Goal: Information Seeking & Learning: Learn about a topic

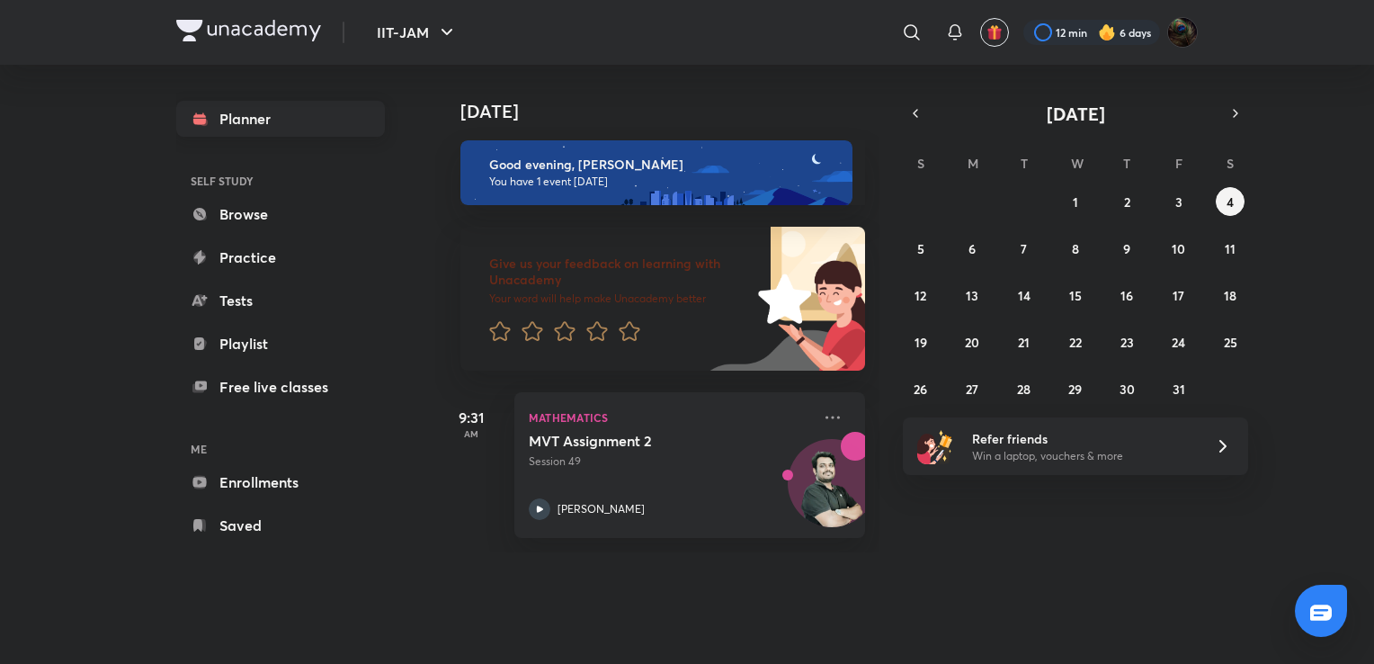
click at [250, 133] on link "Planner" at bounding box center [280, 119] width 209 height 36
click at [263, 374] on link "Free live classes" at bounding box center [280, 387] width 209 height 36
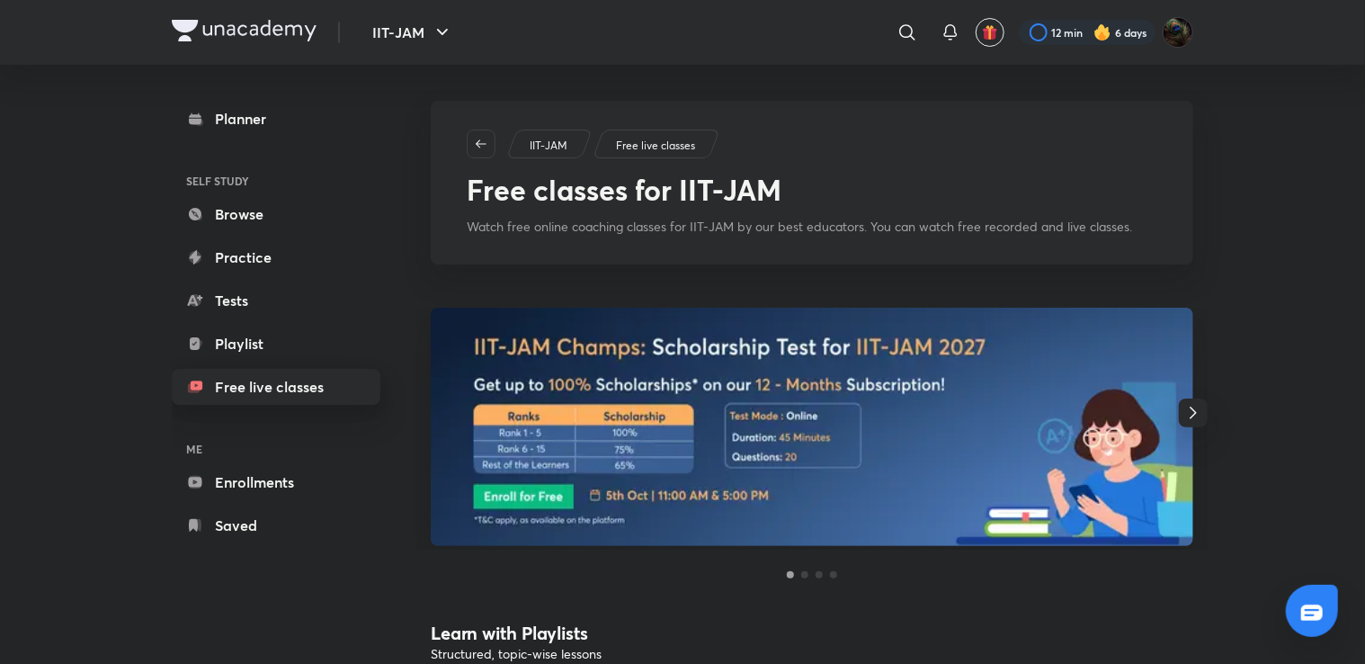
click at [277, 386] on link "Free live classes" at bounding box center [276, 387] width 209 height 36
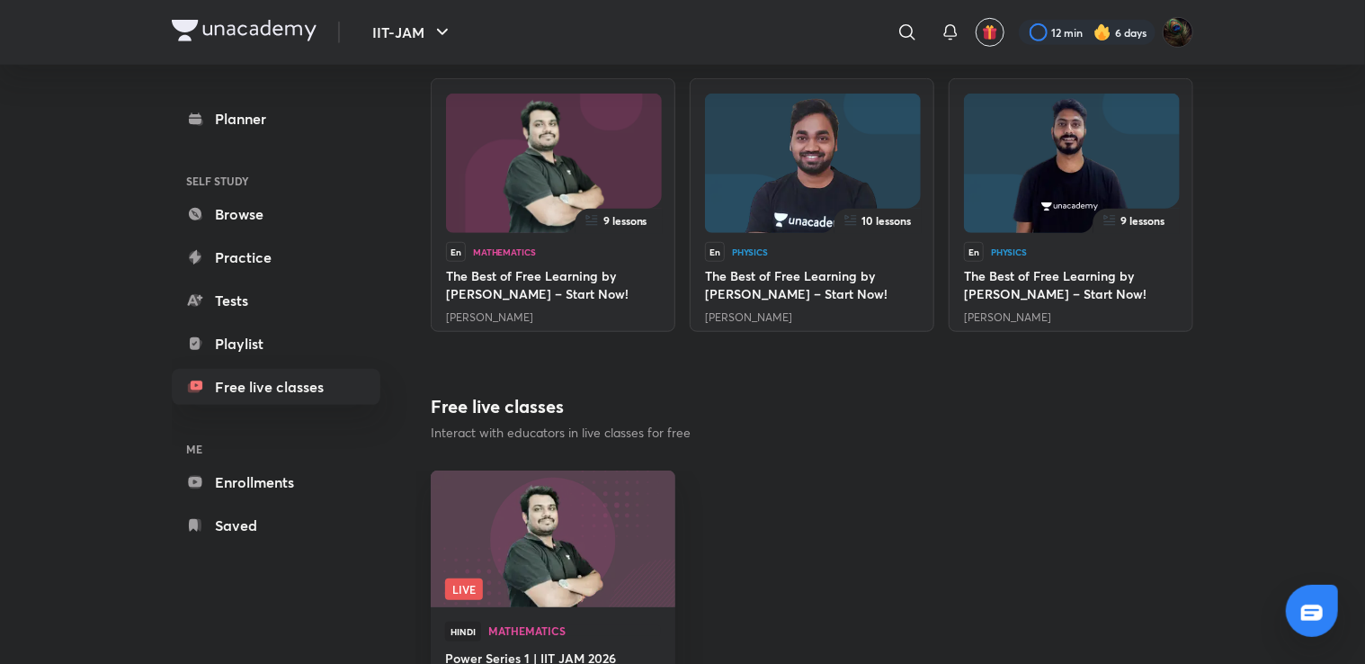
scroll to position [743, 0]
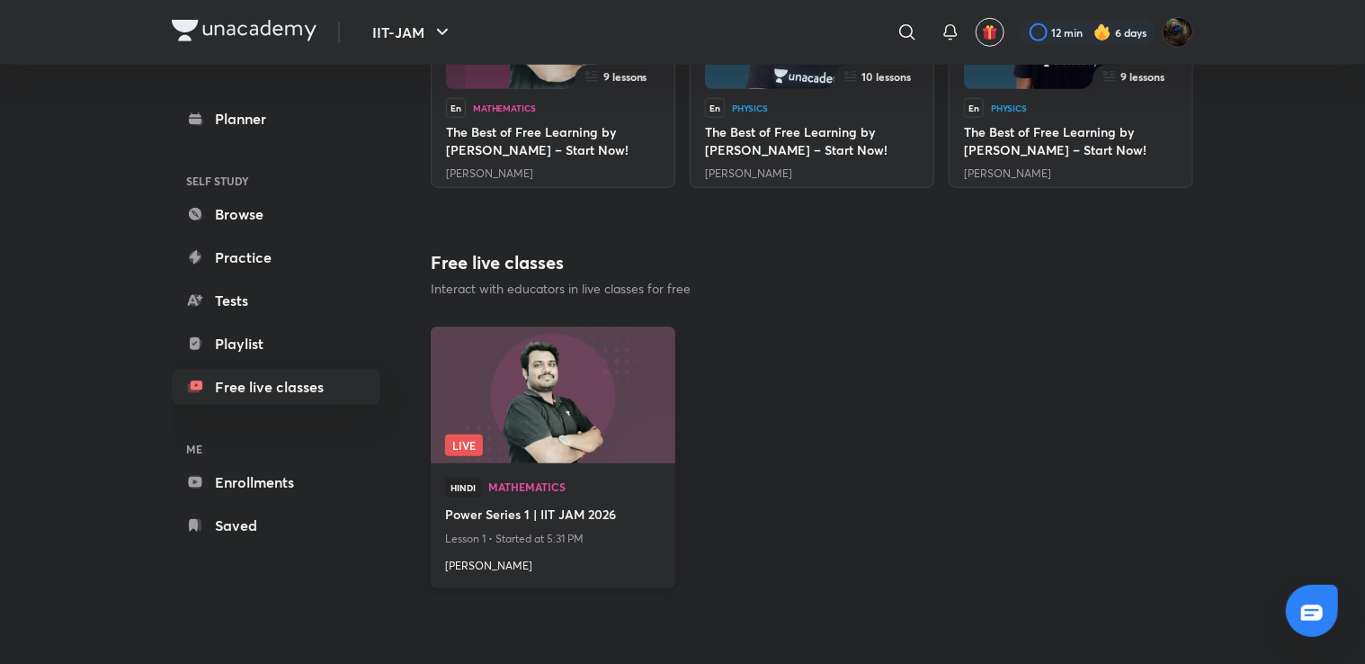
click at [555, 370] on img at bounding box center [552, 394] width 249 height 139
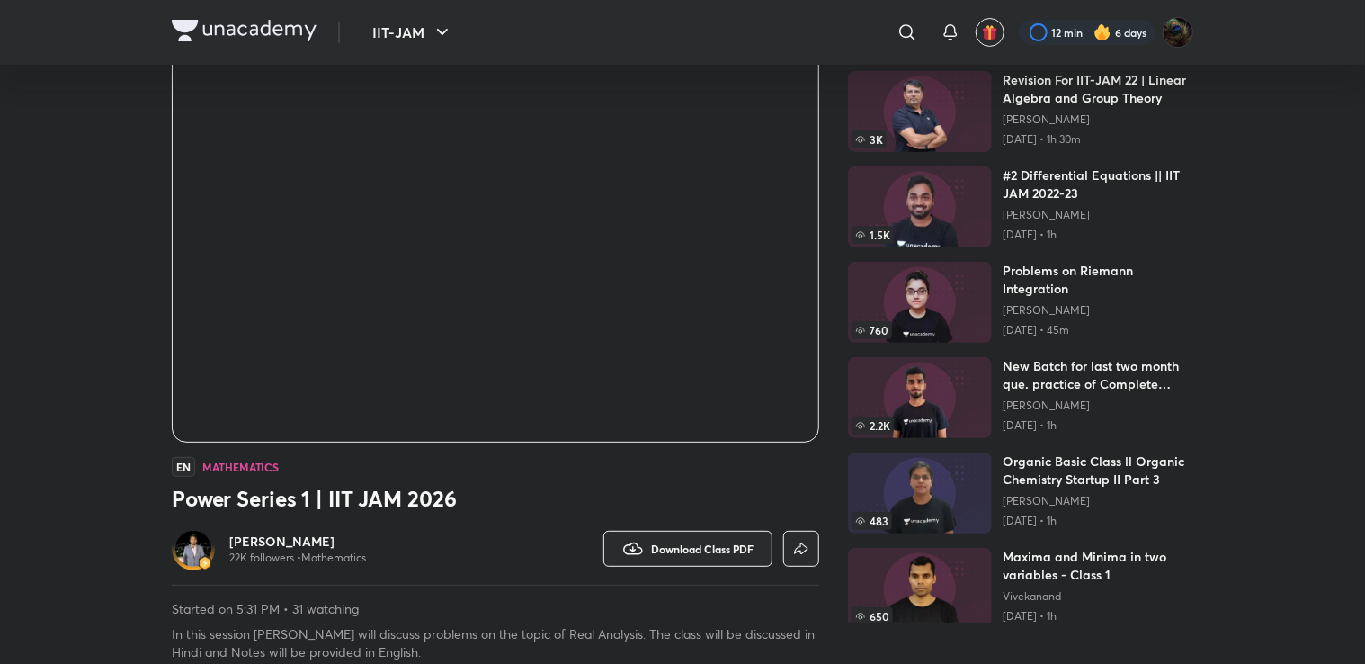
scroll to position [115, 0]
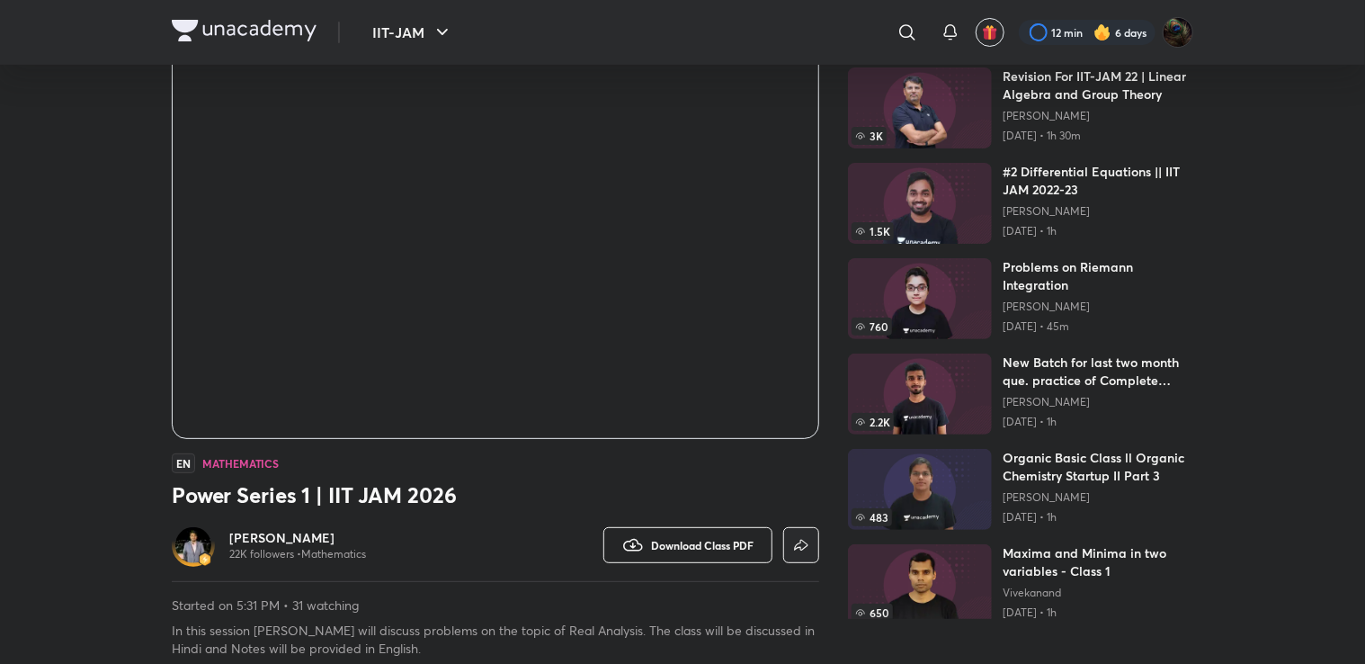
click at [682, 552] on button "Download Class PDF" at bounding box center [687, 545] width 169 height 36
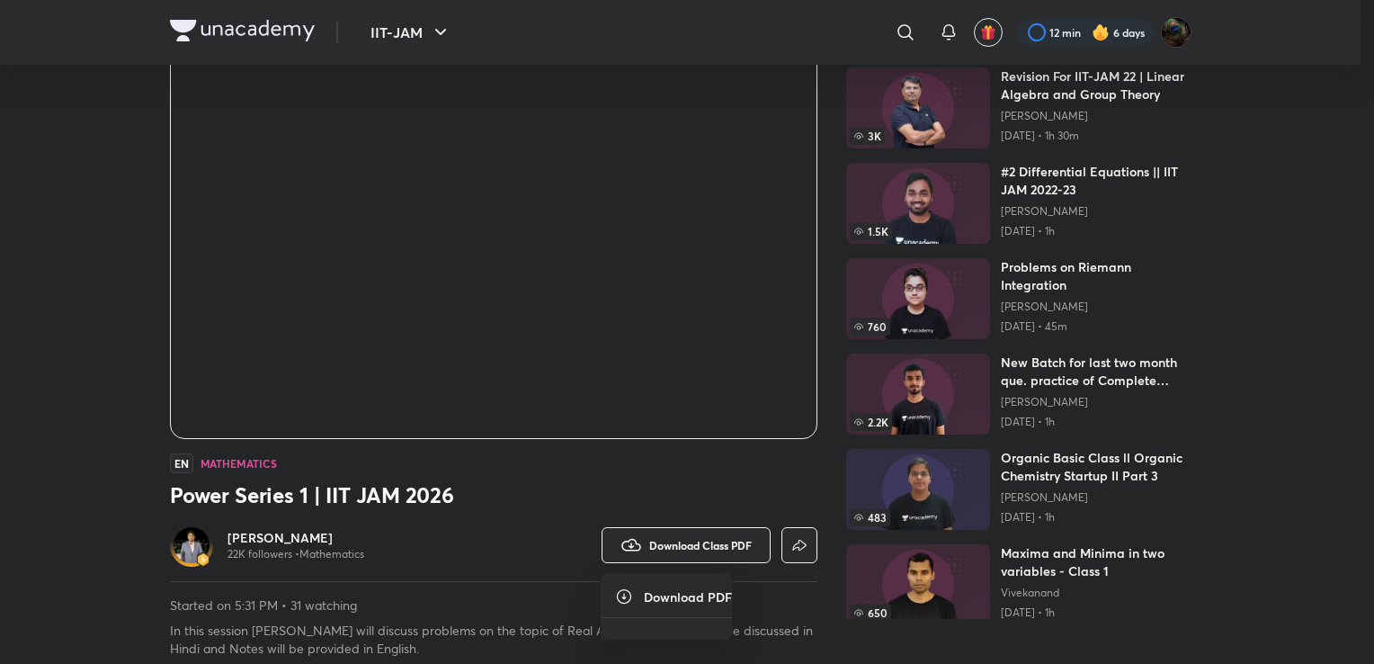
click at [662, 601] on h6 "Download PDF" at bounding box center [688, 596] width 88 height 19
click at [553, 577] on div at bounding box center [687, 332] width 1374 height 664
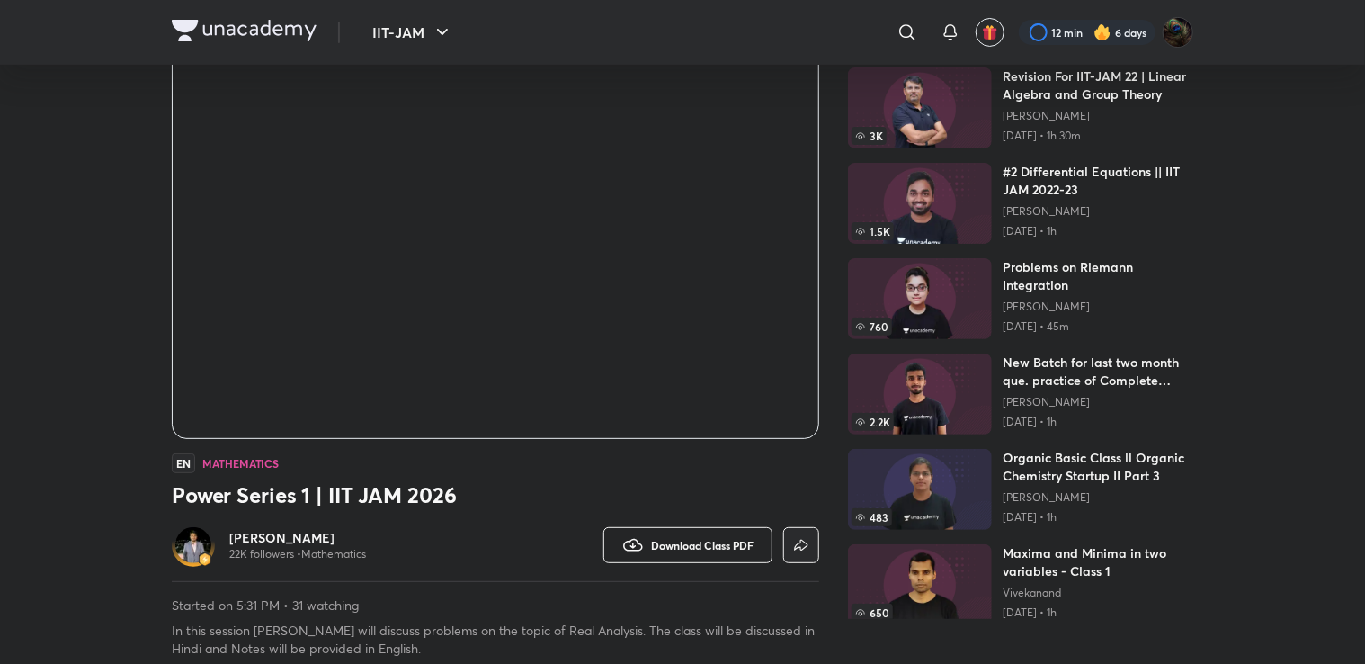
scroll to position [0, 0]
